Goal: Navigation & Orientation: Find specific page/section

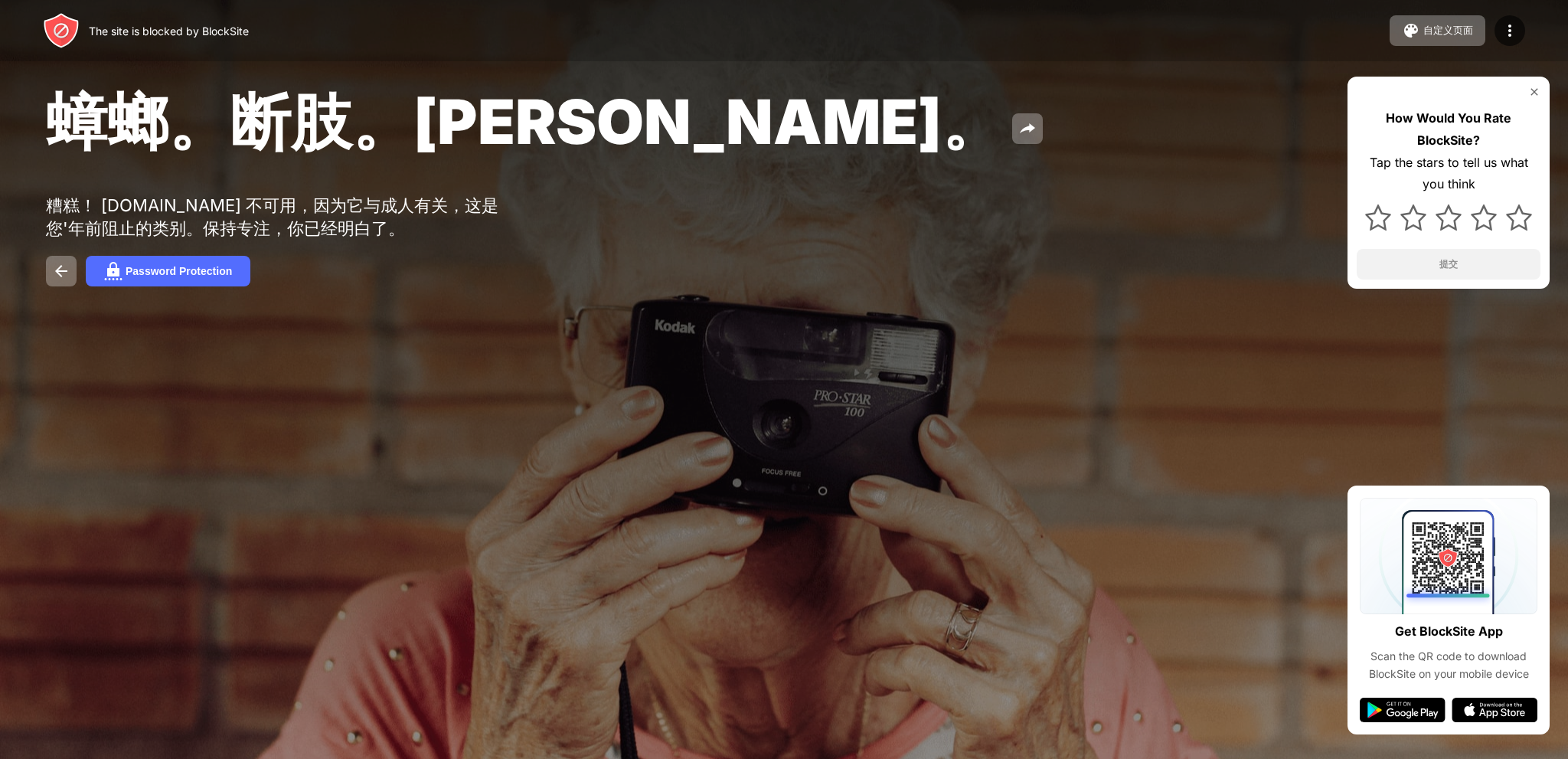
click at [583, 190] on div "蟑螂。断肢。John Goodman。 糟糕！ zh.xhamster.com 不可用，因为它与成人有关，这是您'年前阻止的类别。保持专注，你已经明白了。 P…" at bounding box center [784, 185] width 1568 height 369
